Goal: Task Accomplishment & Management: Manage account settings

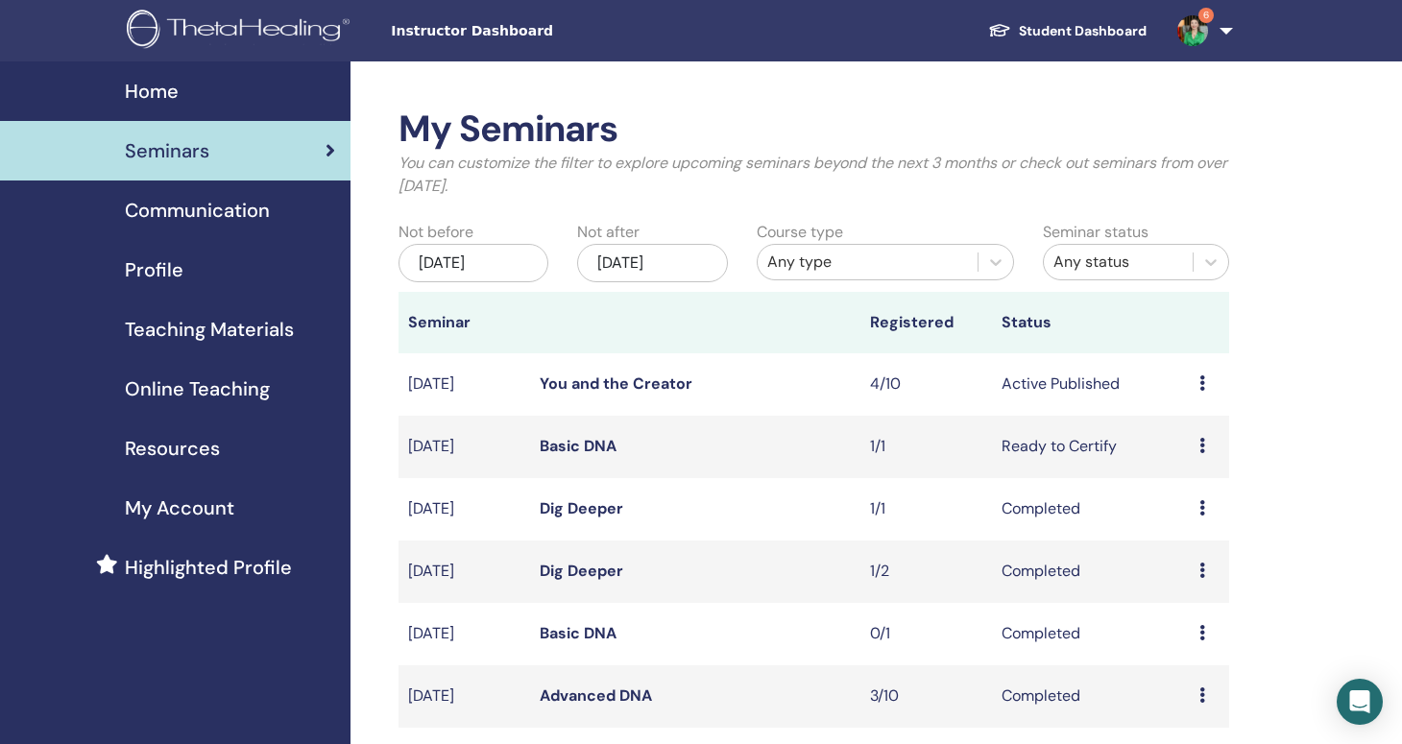
click at [712, 395] on td "You and the Creator" at bounding box center [694, 384] width 329 height 62
click at [1199, 388] on icon at bounding box center [1202, 382] width 6 height 15
click at [1190, 458] on link "Attendees" at bounding box center [1190, 461] width 73 height 20
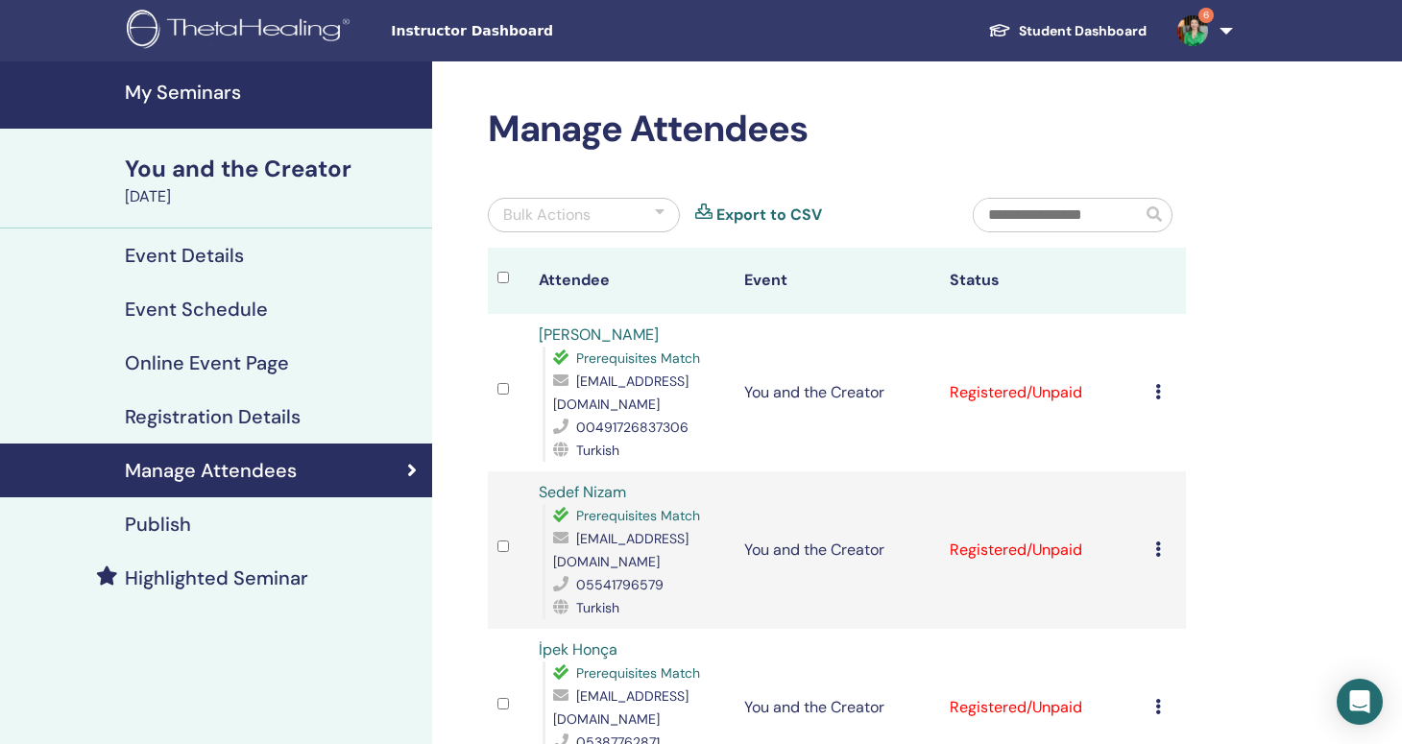
click at [650, 211] on div "Bulk Actions" at bounding box center [584, 215] width 192 height 35
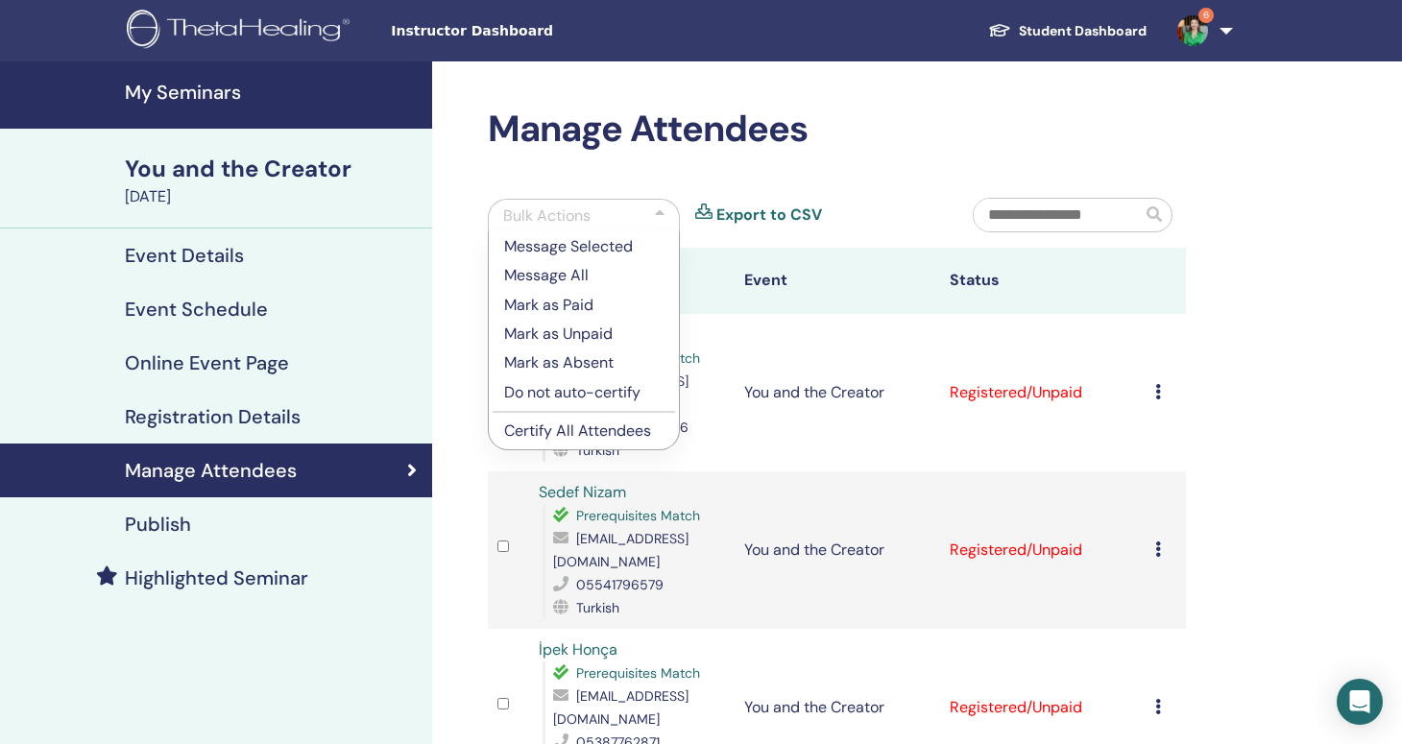
click at [589, 427] on p "Certify All Attendees" at bounding box center [583, 431] width 159 height 23
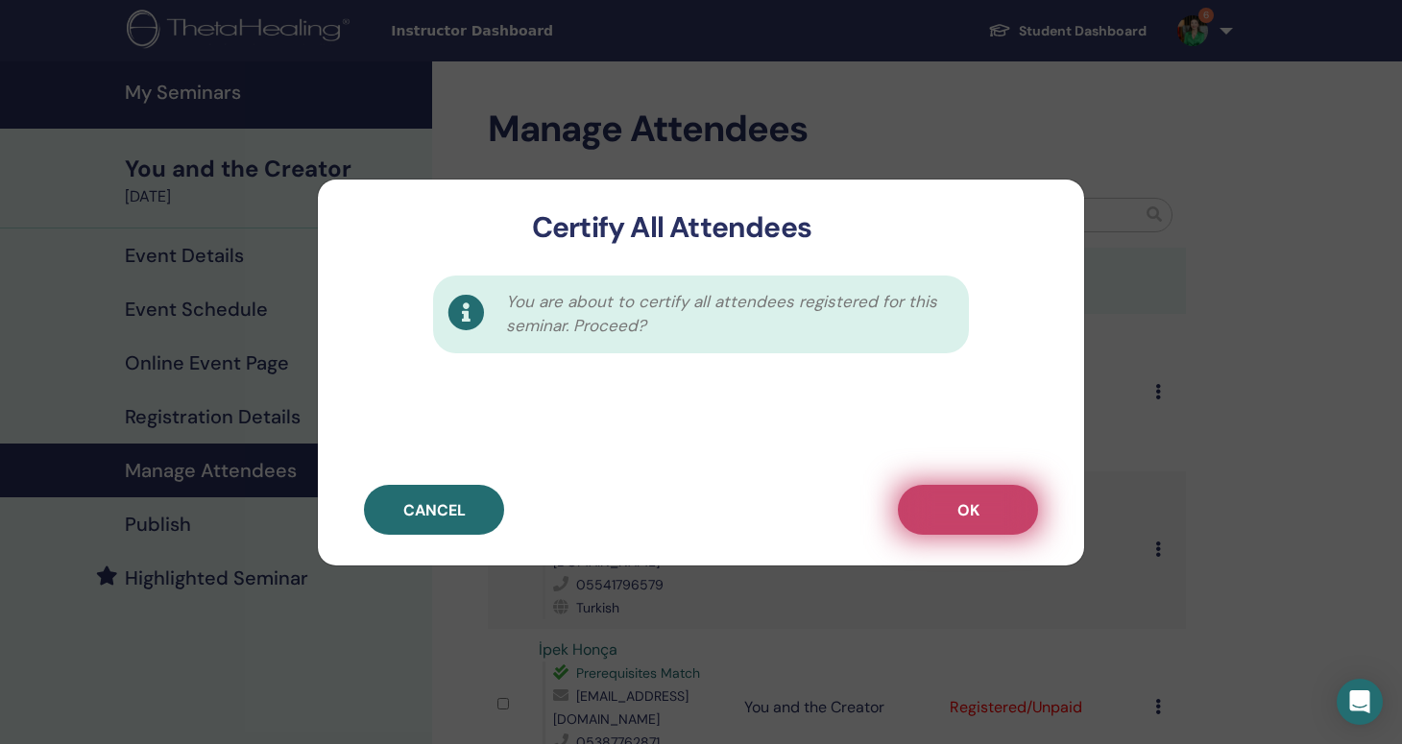
click at [972, 509] on span "OK" at bounding box center [968, 510] width 22 height 20
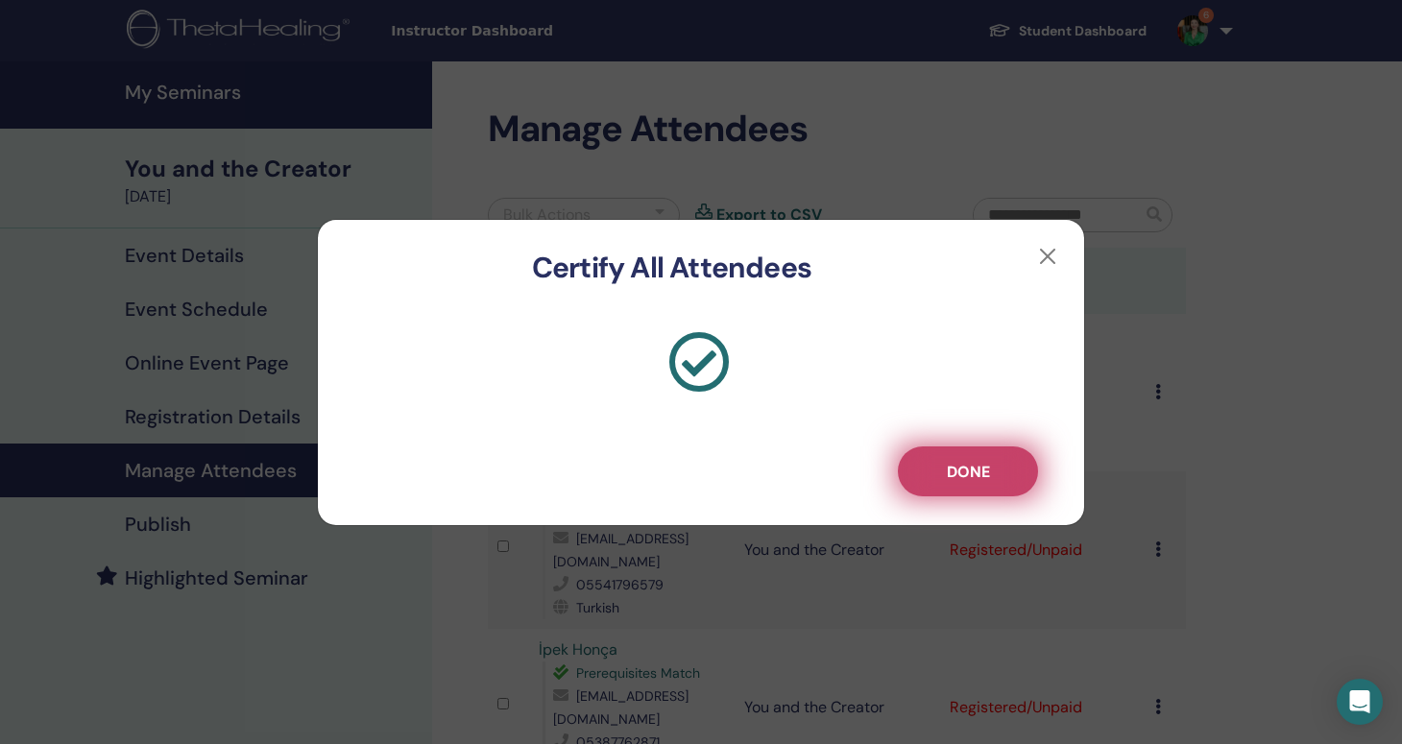
click at [981, 472] on span "Done" at bounding box center [968, 472] width 43 height 20
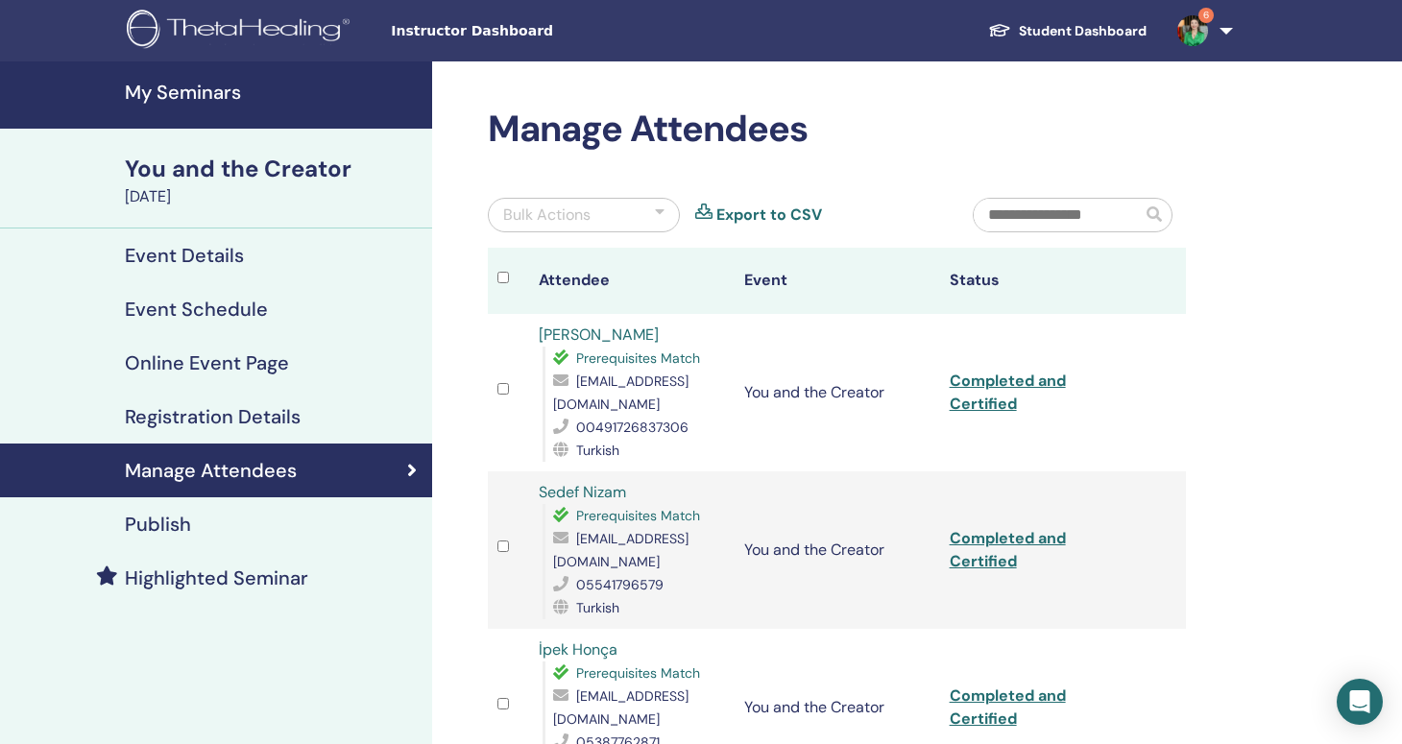
click at [1019, 381] on link "Completed and Certified" at bounding box center [1008, 392] width 116 height 43
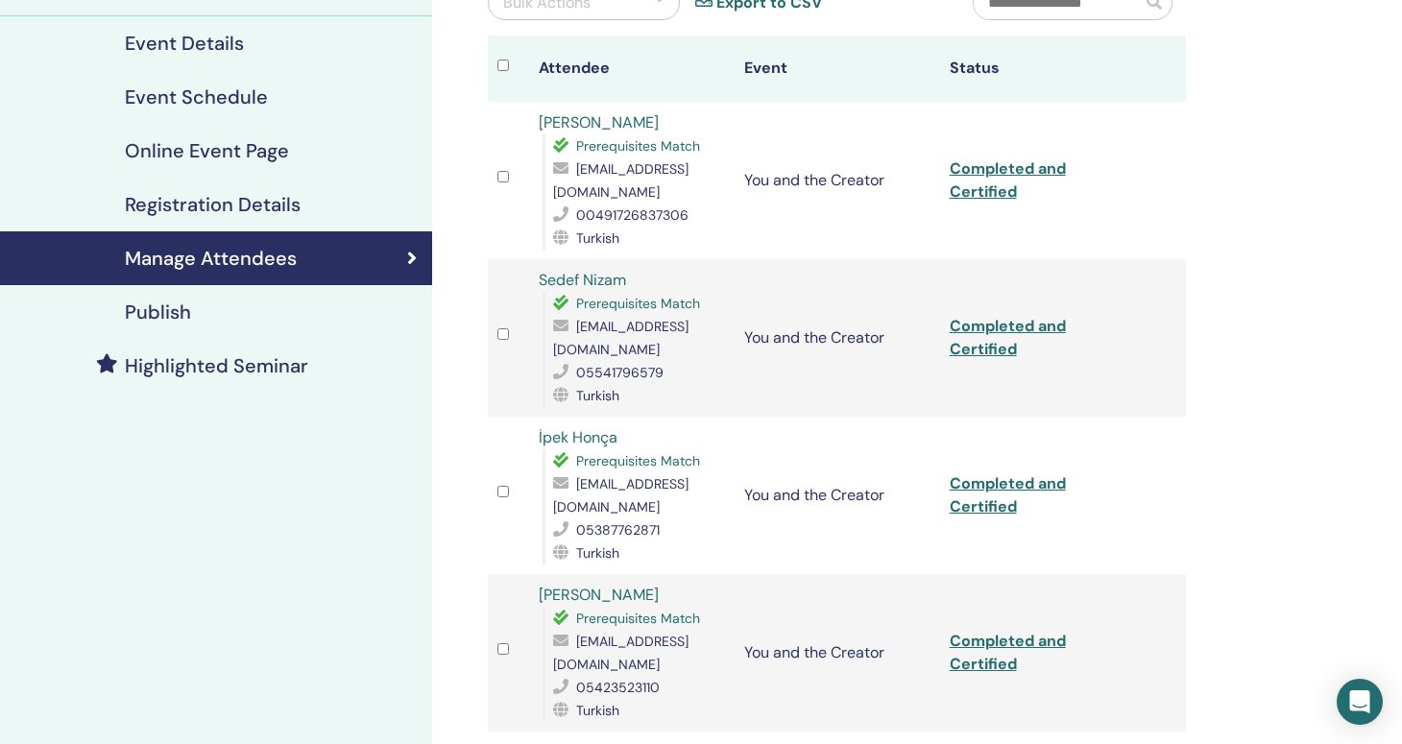
scroll to position [218, 0]
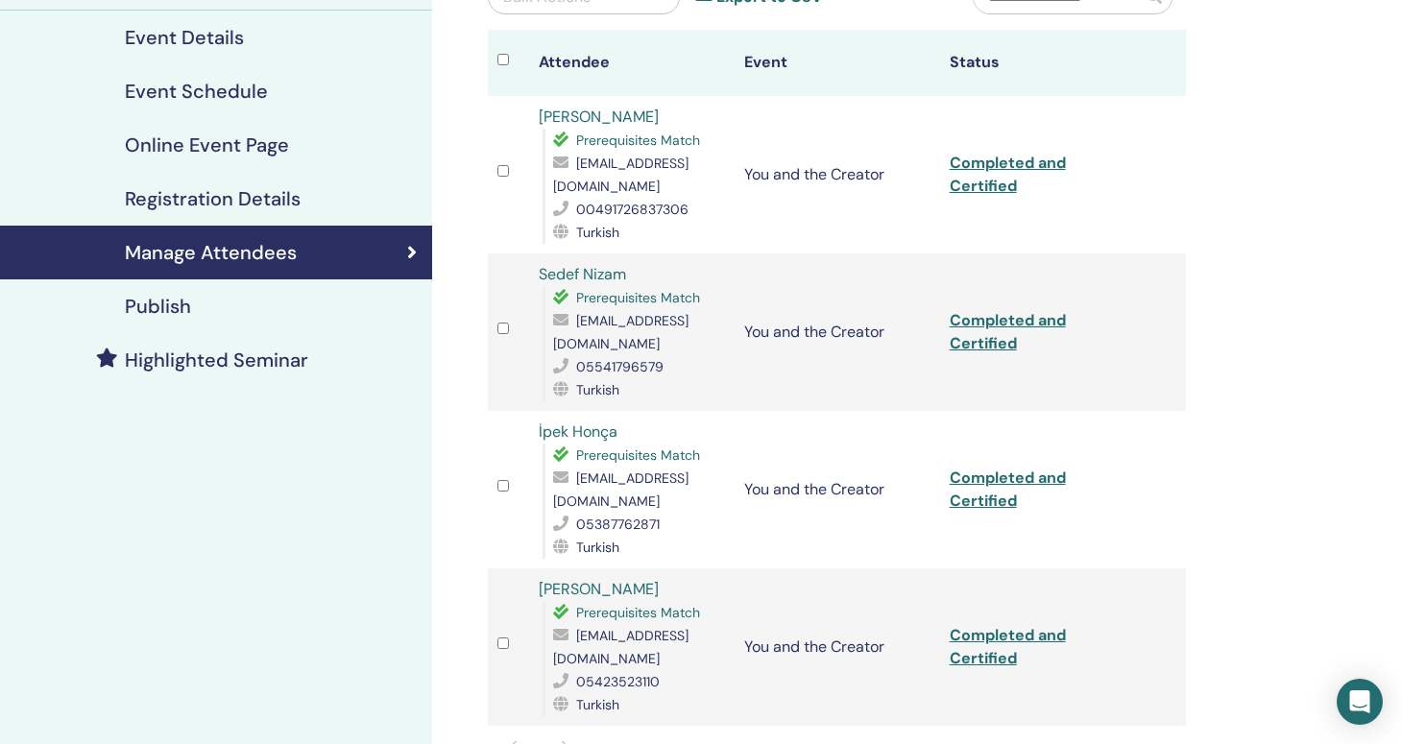
click at [1002, 339] on link "Completed and Certified" at bounding box center [1008, 331] width 116 height 43
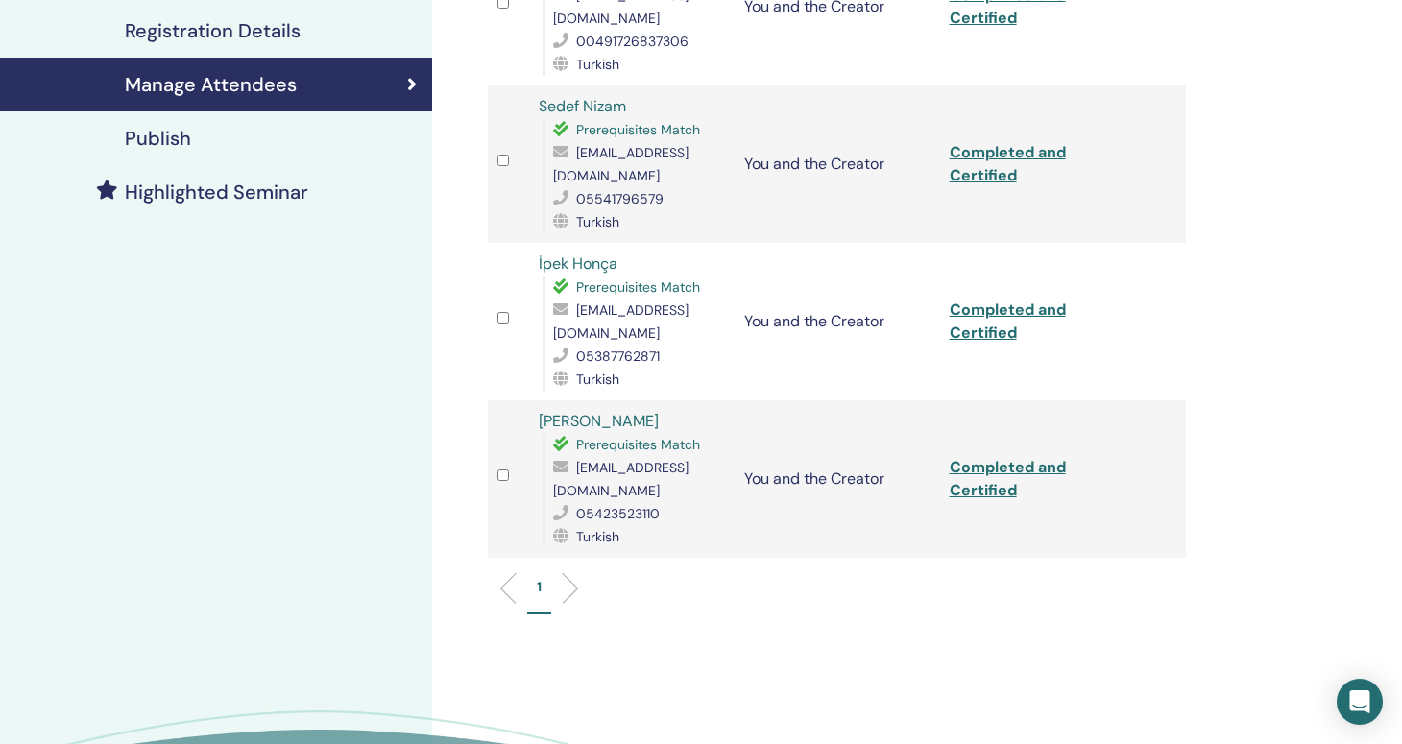
scroll to position [391, 0]
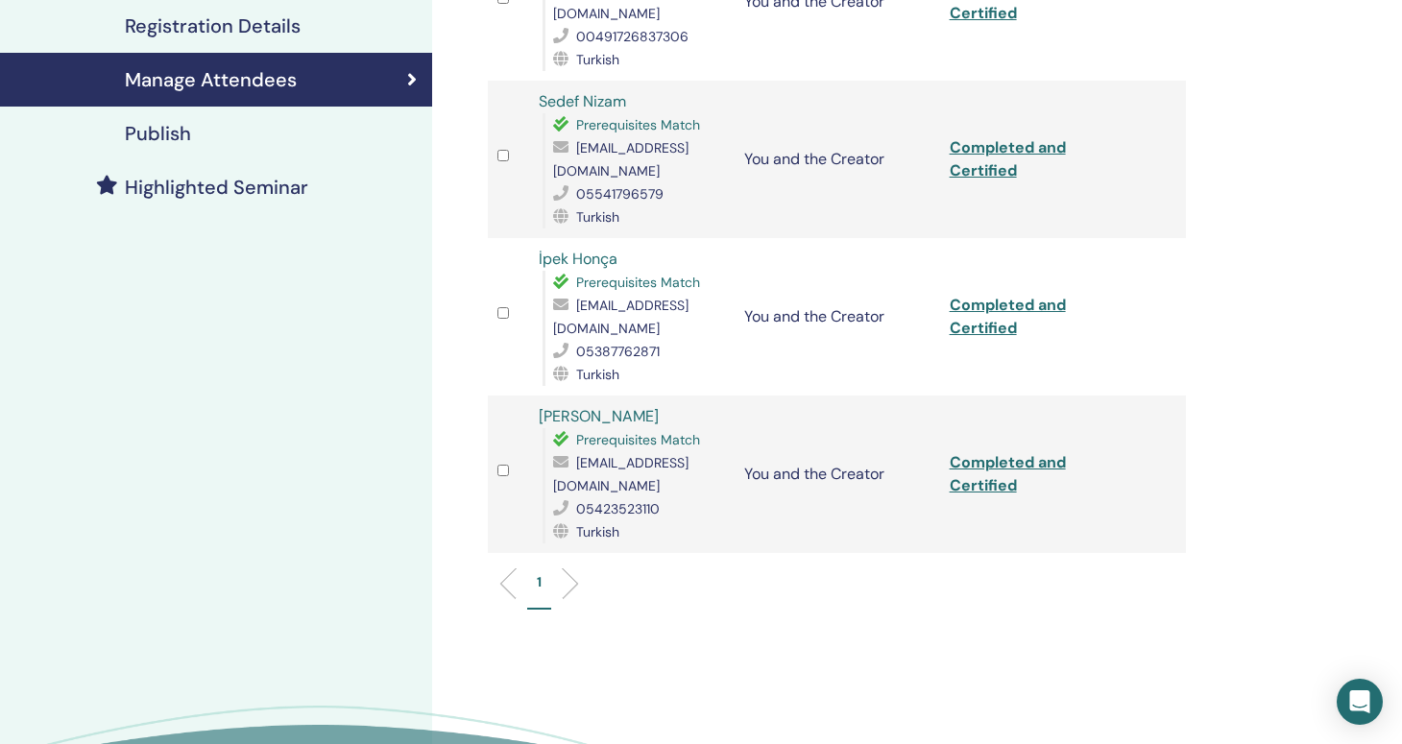
click at [996, 307] on link "Completed and Certified" at bounding box center [1008, 316] width 116 height 43
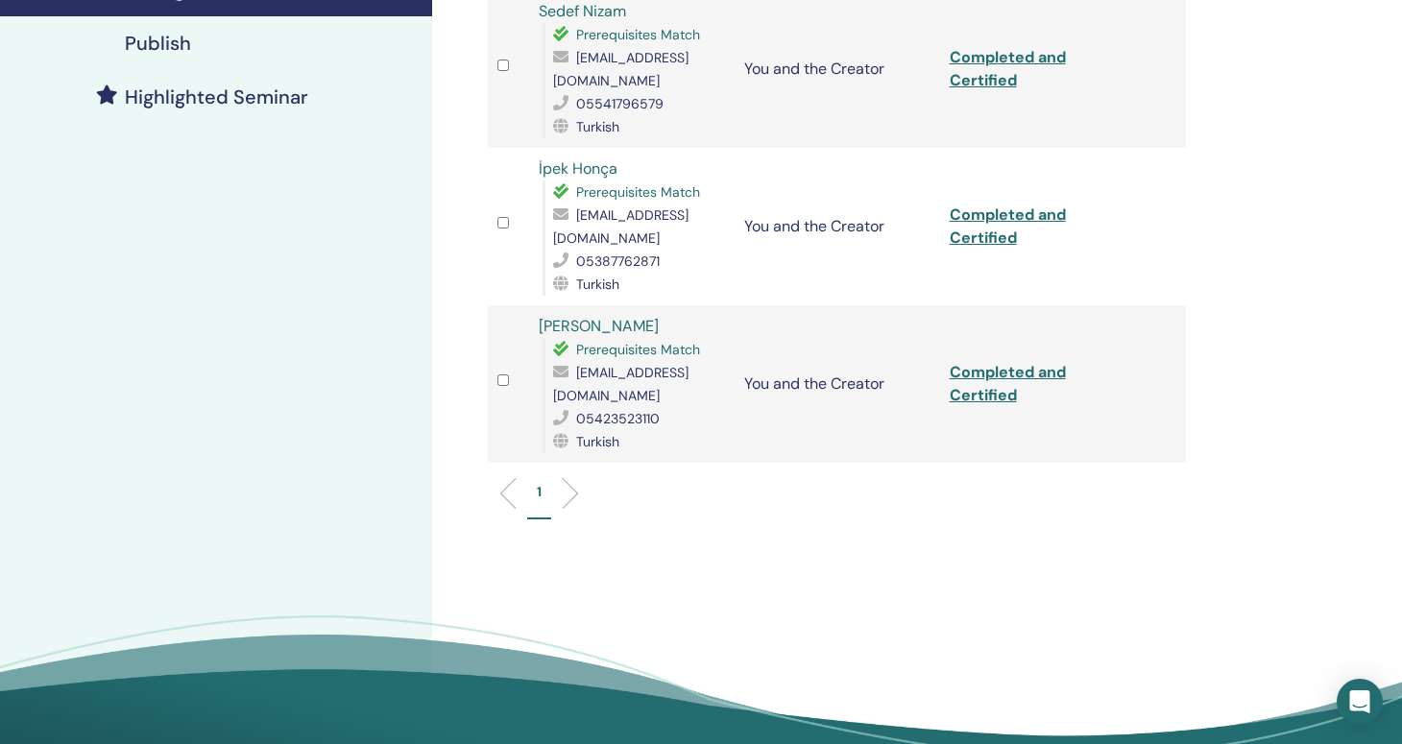
scroll to position [484, 0]
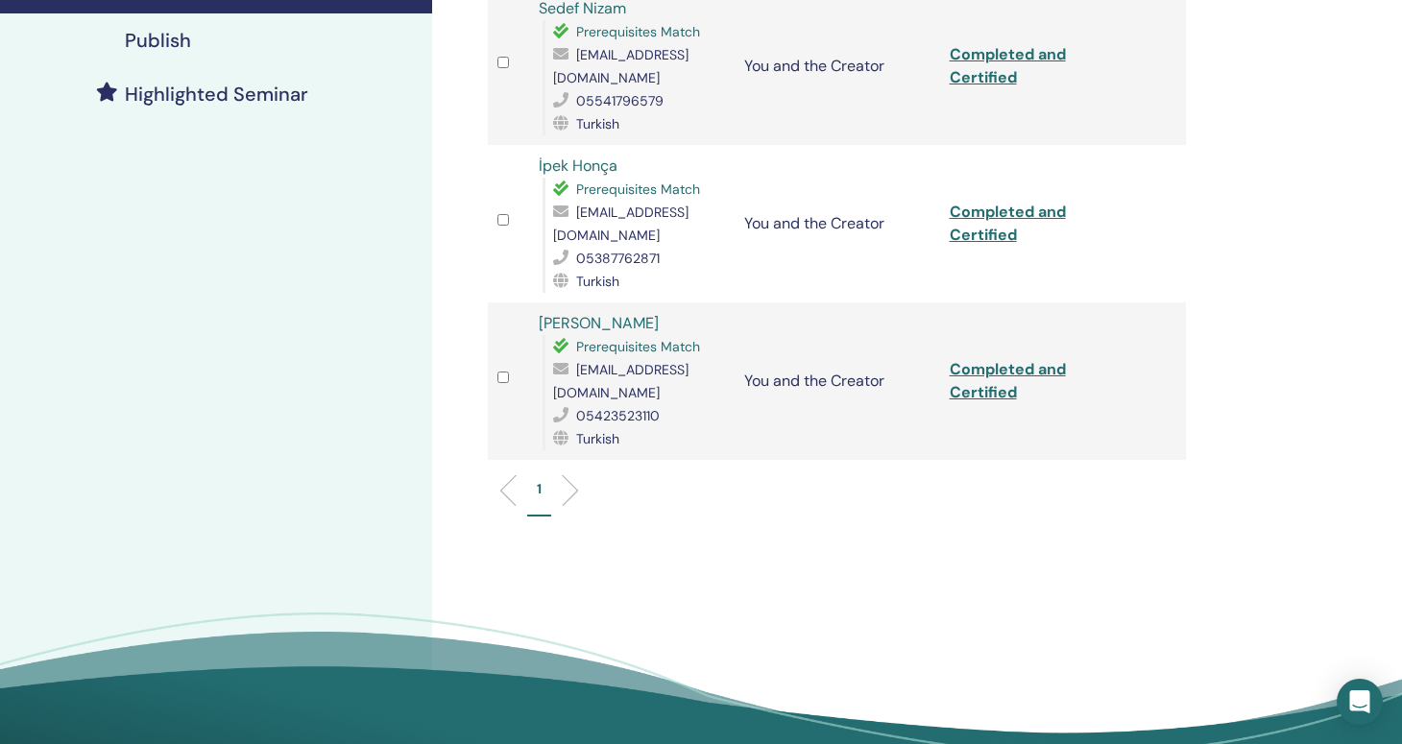
click at [994, 359] on link "Completed and Certified" at bounding box center [1008, 380] width 116 height 43
